Goal: Task Accomplishment & Management: Use online tool/utility

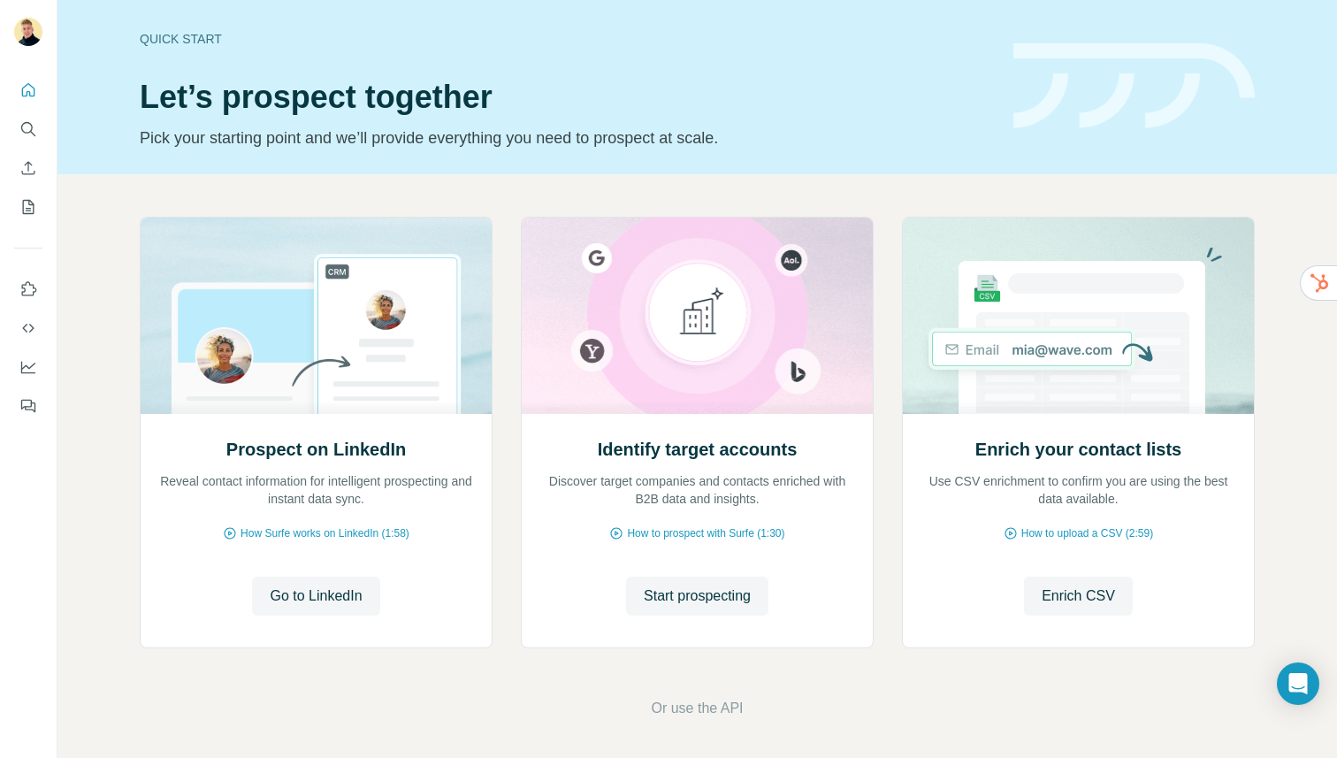
scroll to position [6, 0]
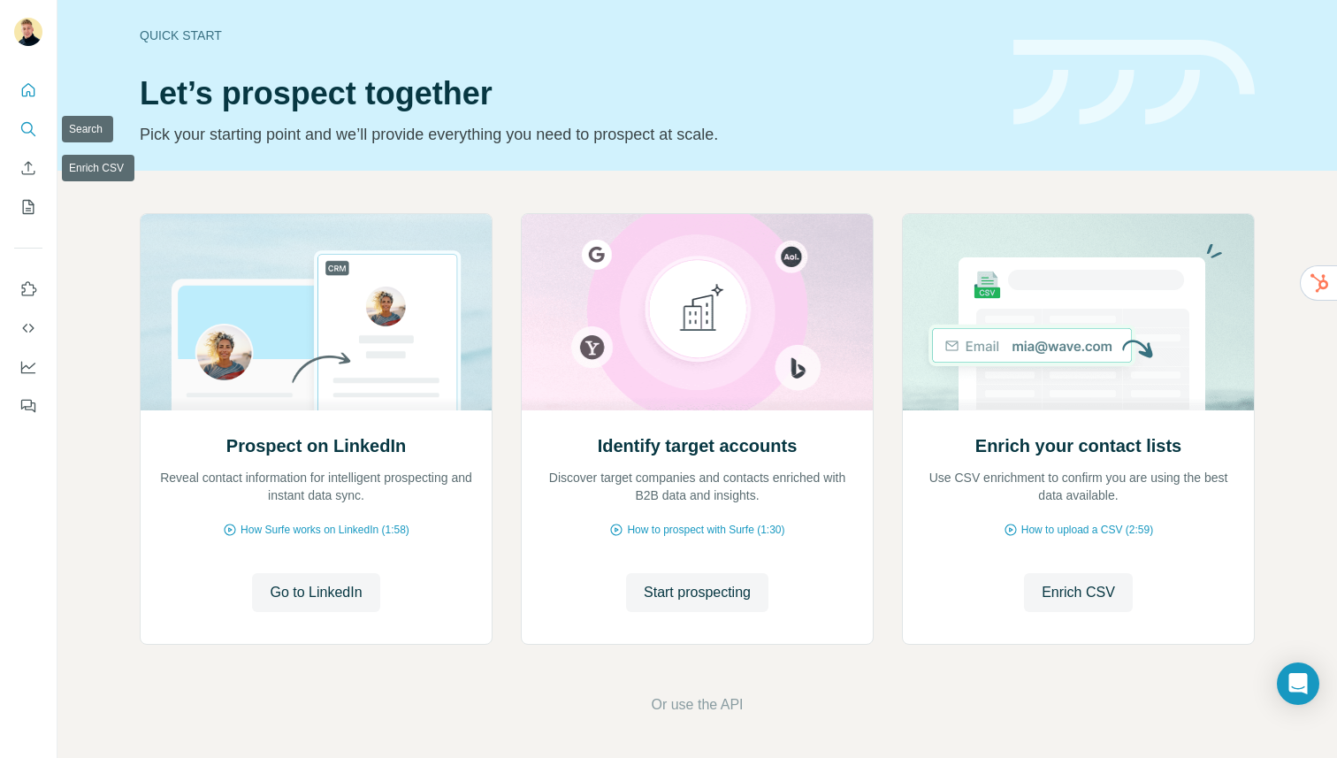
click at [16, 118] on button "Search" at bounding box center [28, 129] width 28 height 32
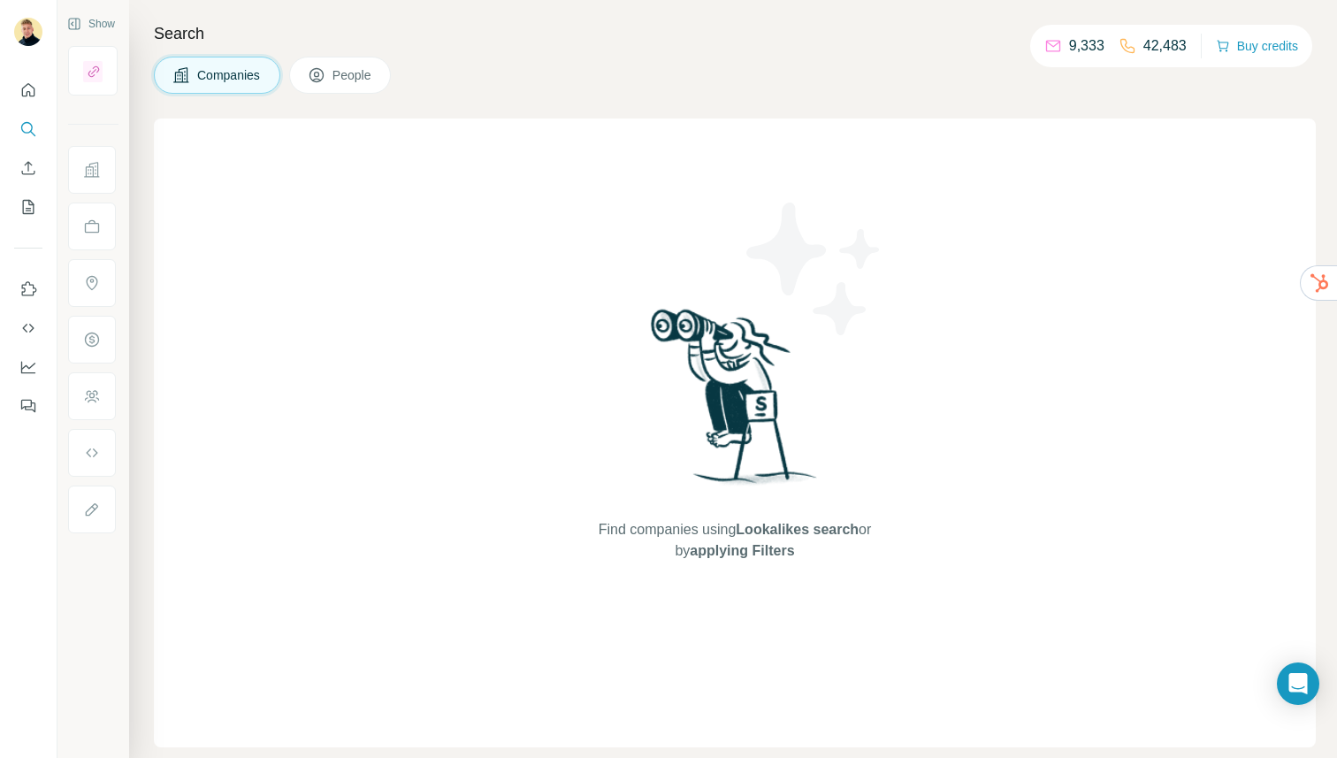
drag, startPoint x: 323, startPoint y: 66, endPoint x: 324, endPoint y: 77, distance: 10.6
click at [322, 66] on icon at bounding box center [317, 75] width 18 height 18
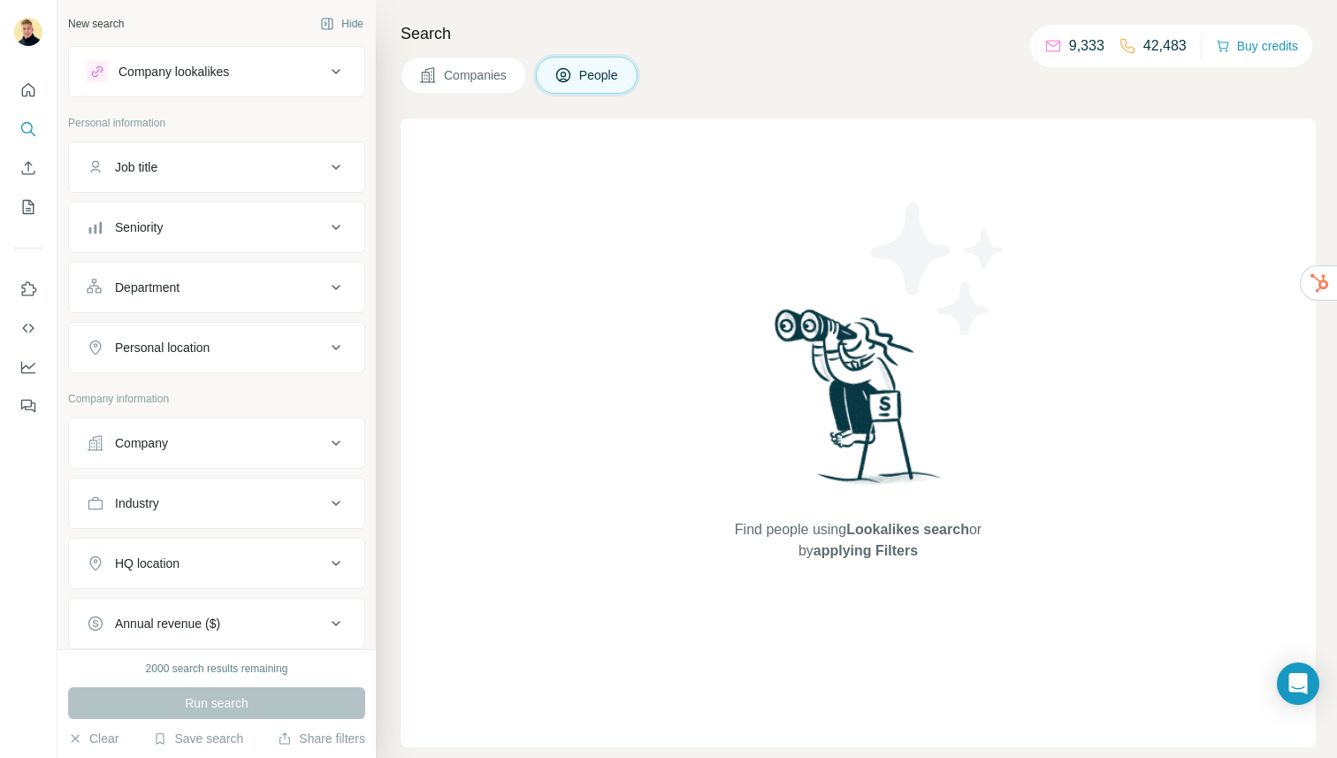
click at [230, 156] on button "Job title" at bounding box center [216, 167] width 295 height 42
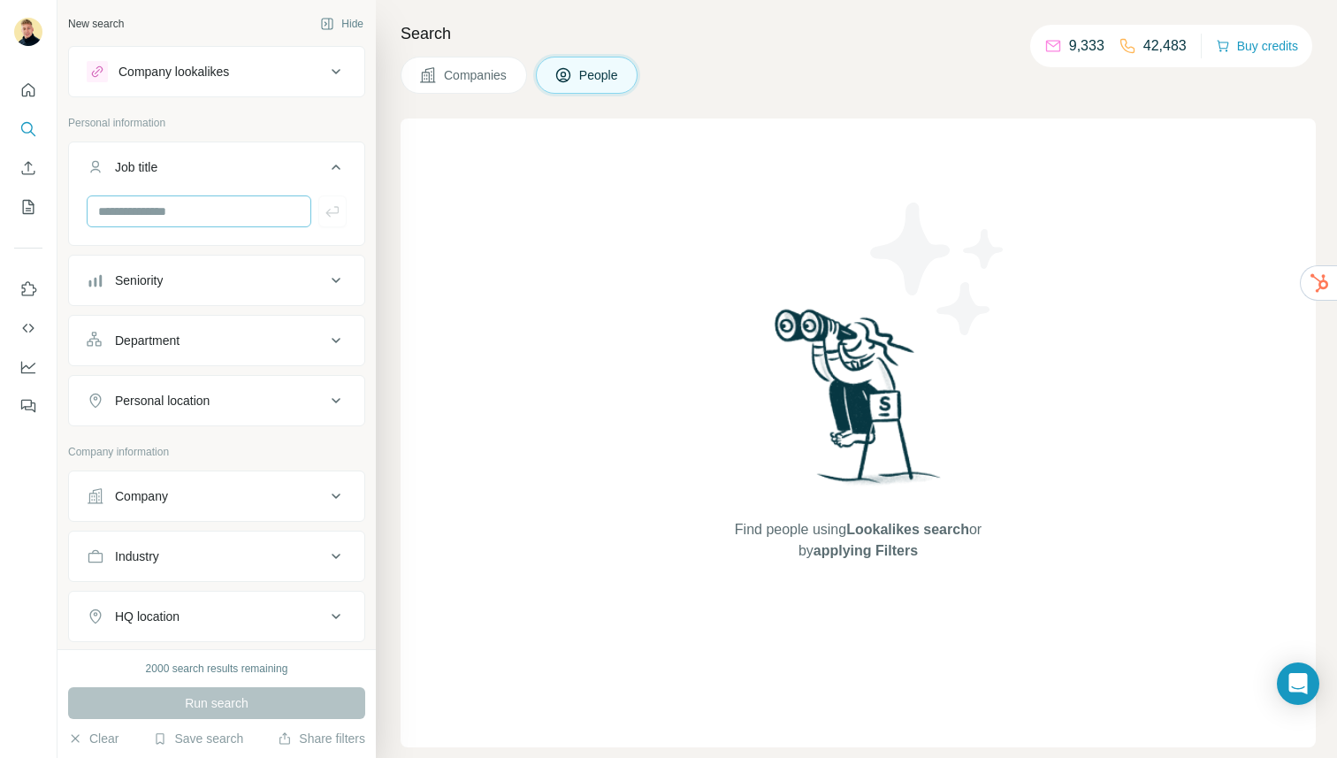
drag, startPoint x: 199, startPoint y: 232, endPoint x: 211, endPoint y: 204, distance: 30.1
click at [209, 212] on div at bounding box center [216, 218] width 295 height 46
click at [210, 204] on input "text" at bounding box center [199, 211] width 225 height 32
type input "**********"
click at [324, 217] on icon "button" at bounding box center [333, 211] width 18 height 18
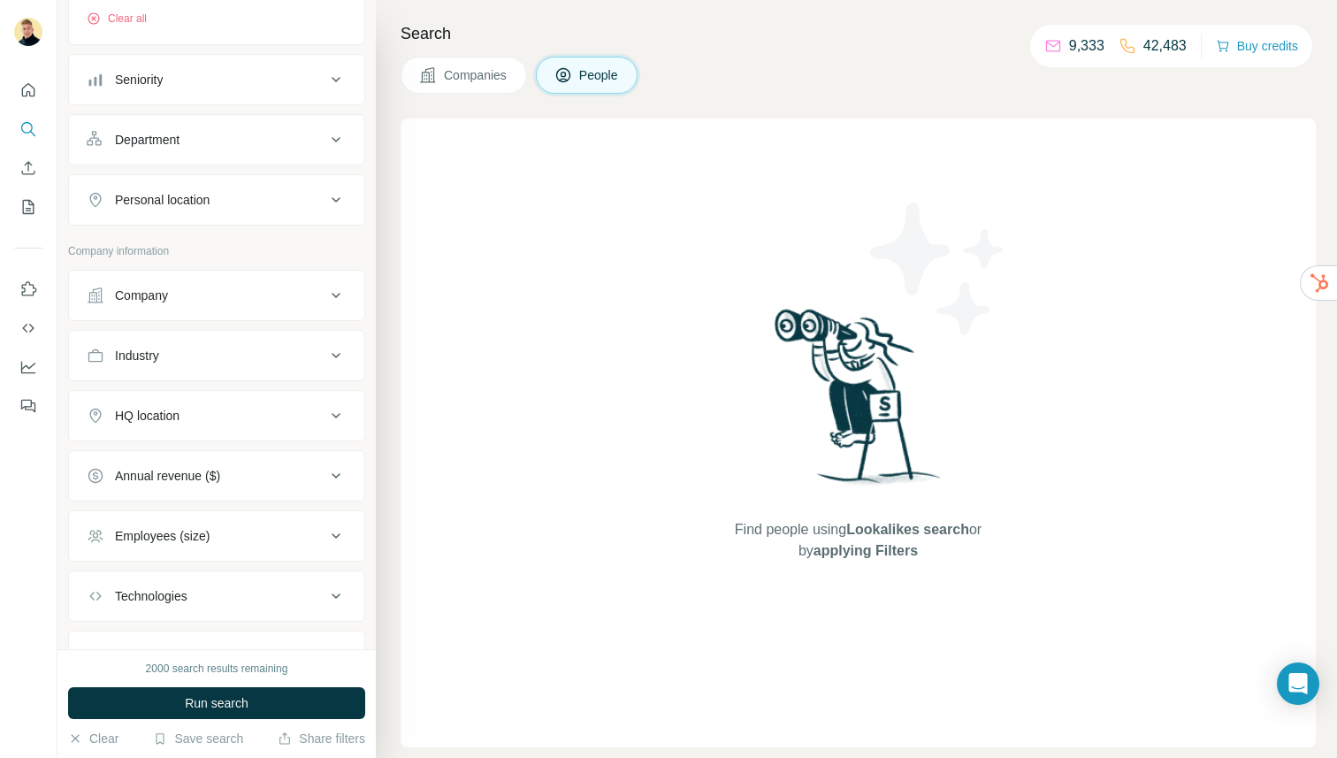
scroll to position [270, 0]
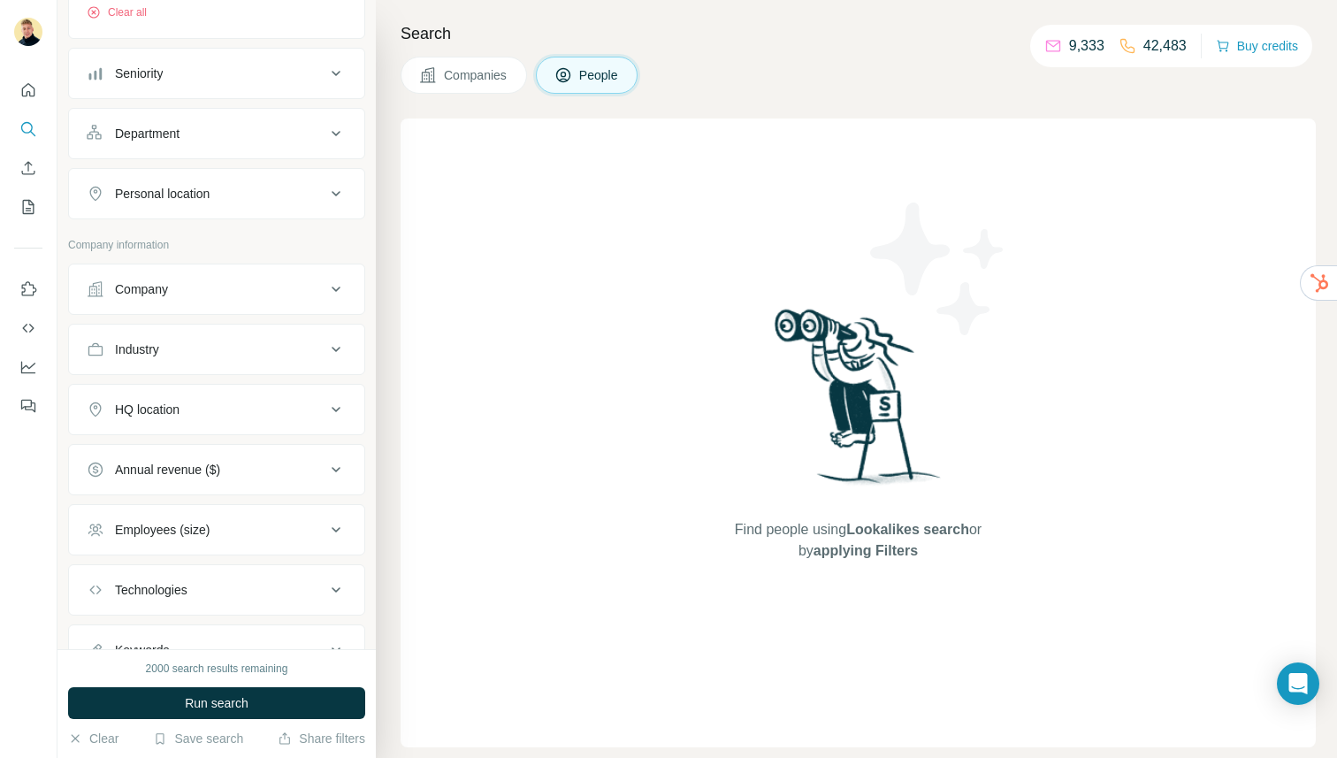
click at [186, 181] on button "Personal location" at bounding box center [216, 193] width 295 height 42
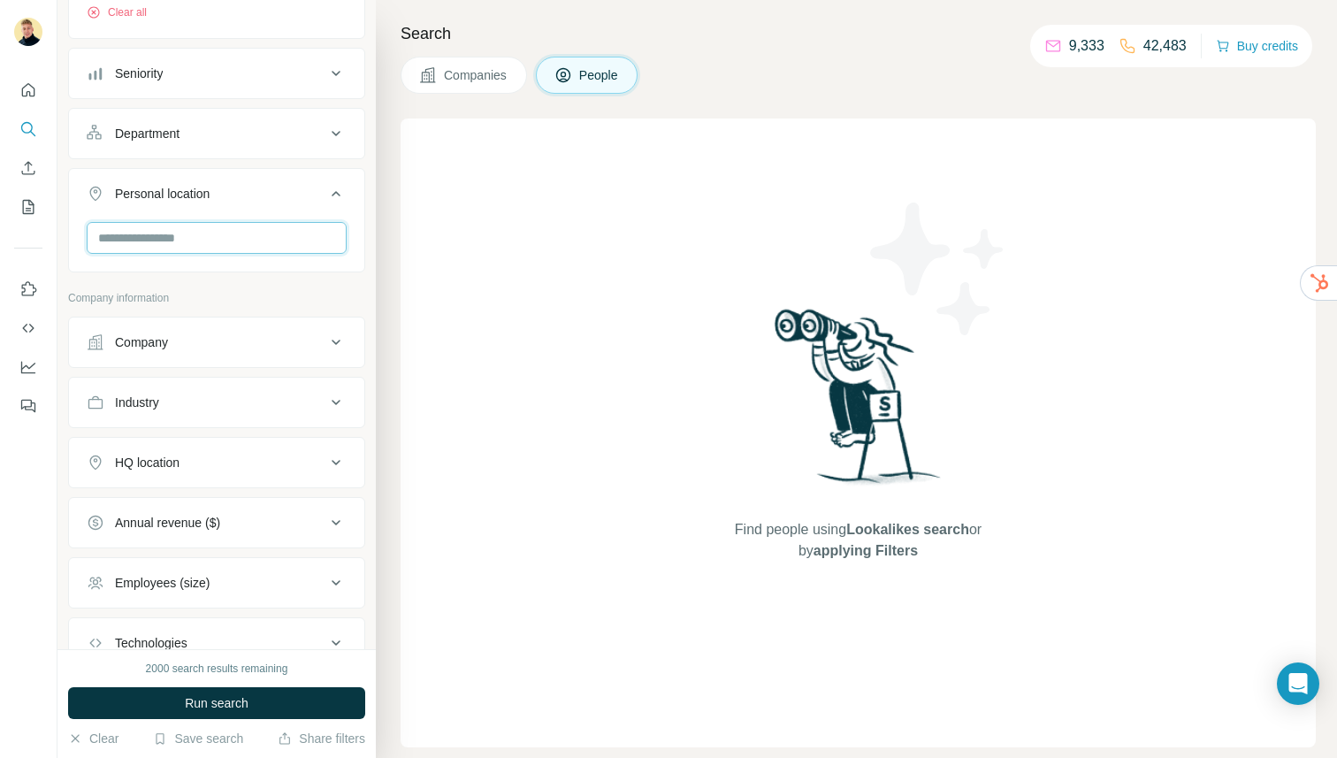
click at [200, 248] on input "text" at bounding box center [217, 238] width 260 height 32
type input "******"
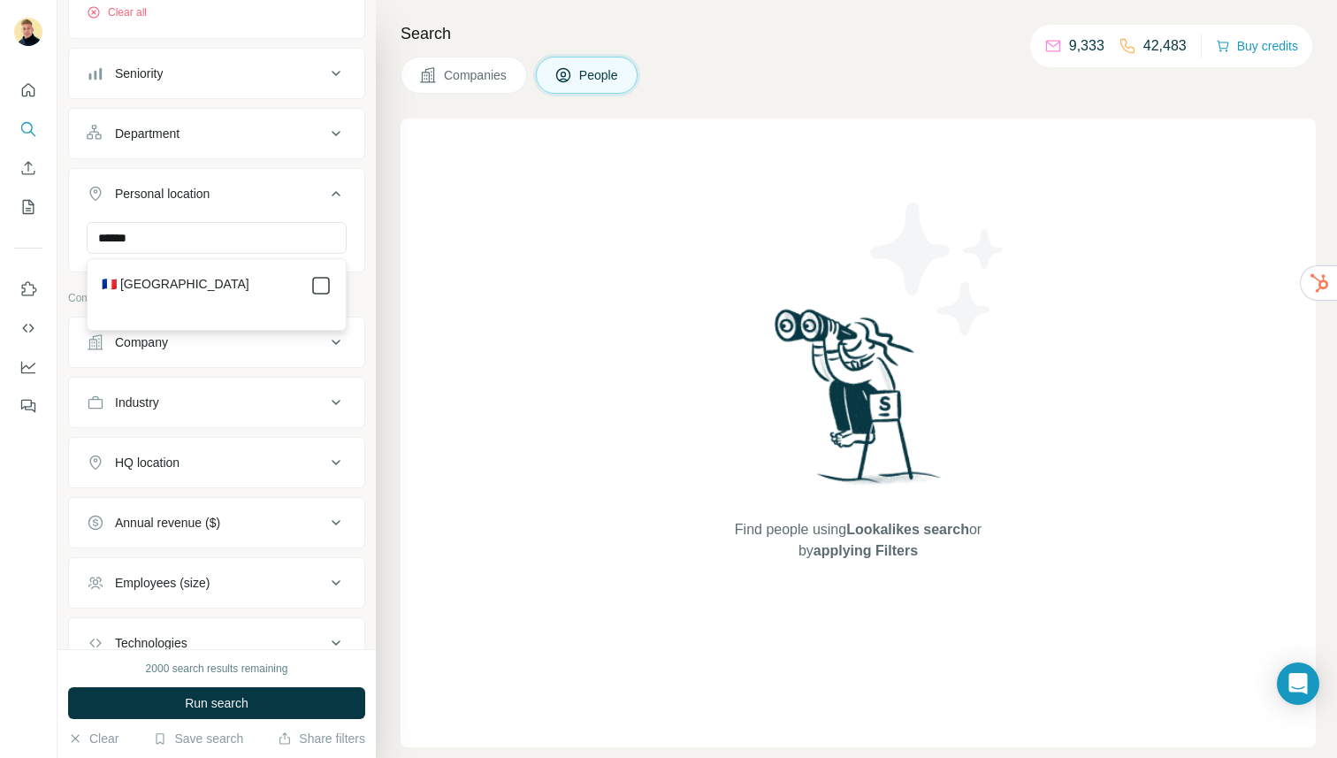
drag, startPoint x: 214, startPoint y: 285, endPoint x: 309, endPoint y: 282, distance: 95.5
click at [213, 285] on div "🇫🇷 [GEOGRAPHIC_DATA]" at bounding box center [217, 285] width 230 height 21
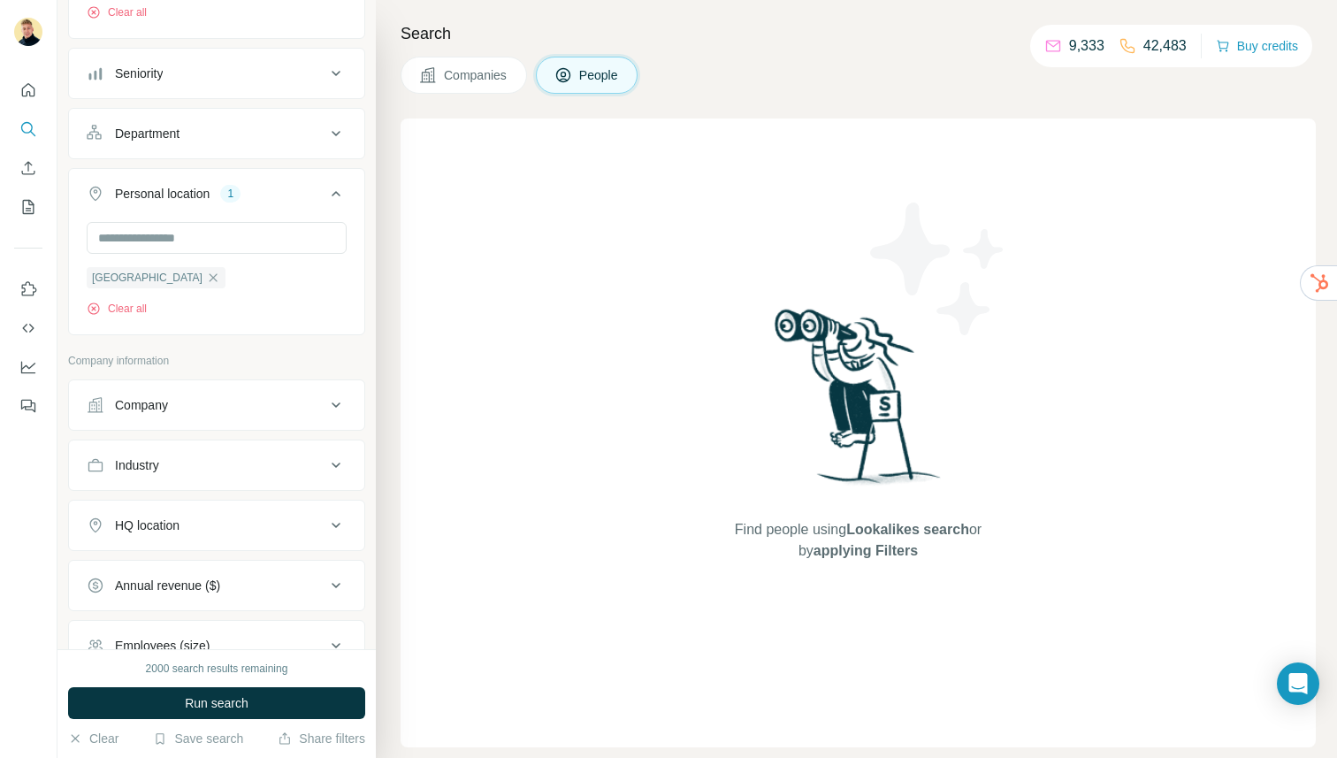
click at [219, 694] on span "Run search" at bounding box center [217, 703] width 64 height 18
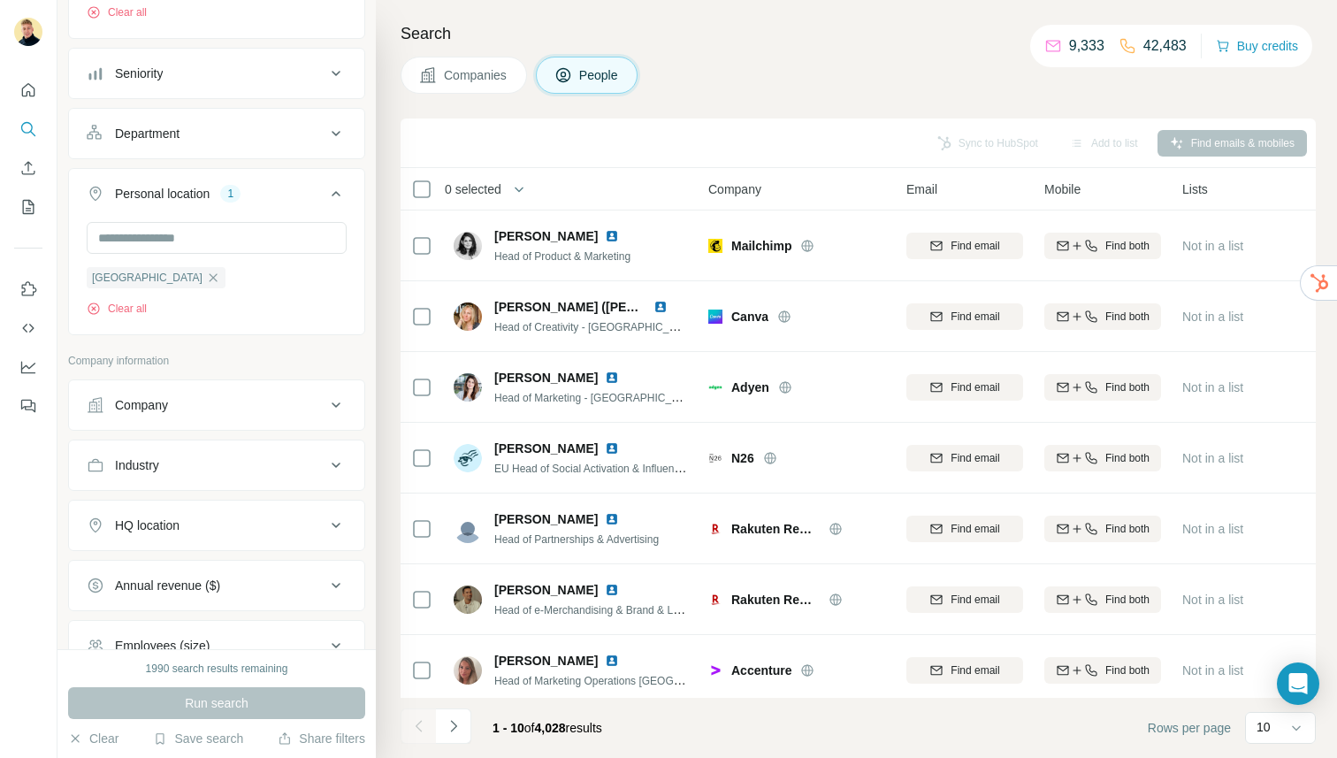
scroll to position [220, 0]
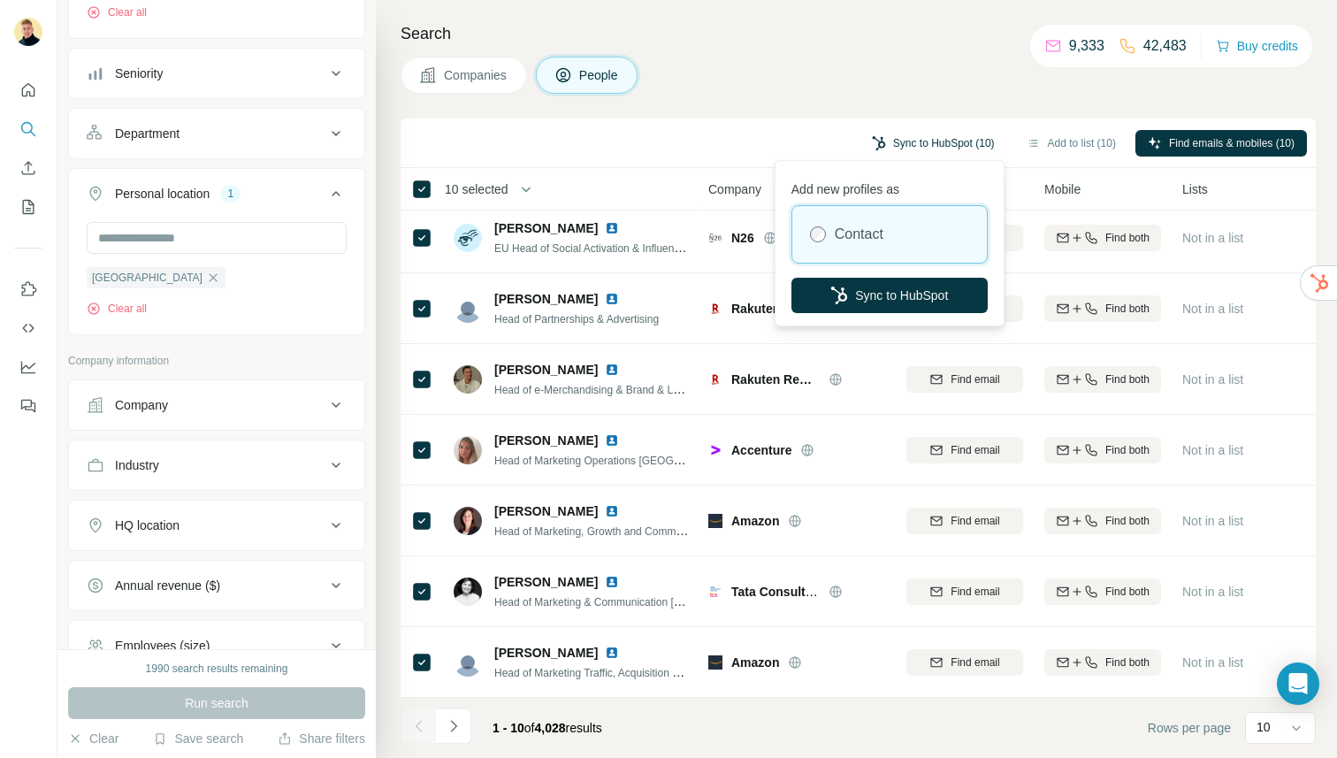
click at [903, 148] on button "Sync to HubSpot (10)" at bounding box center [933, 143] width 148 height 27
click at [865, 287] on button "Sync to HubSpot" at bounding box center [889, 295] width 196 height 35
